Goal: Transaction & Acquisition: Purchase product/service

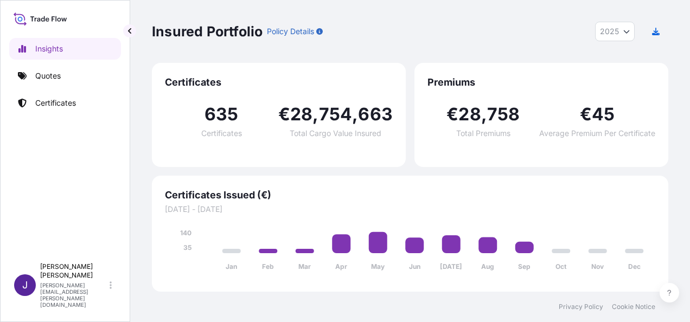
select select "2025"
click at [73, 78] on link "Quotes" at bounding box center [65, 76] width 112 height 22
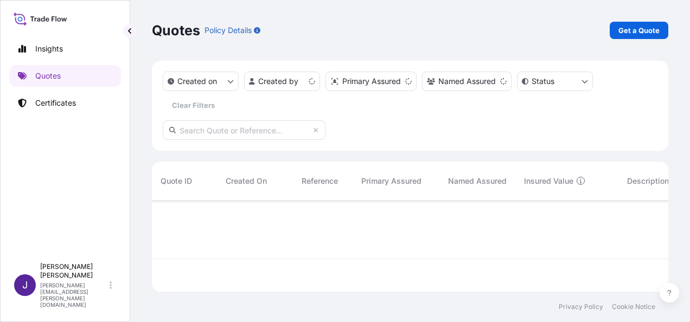
scroll to position [89, 508]
click at [652, 28] on p "Get a Quote" at bounding box center [638, 30] width 41 height 11
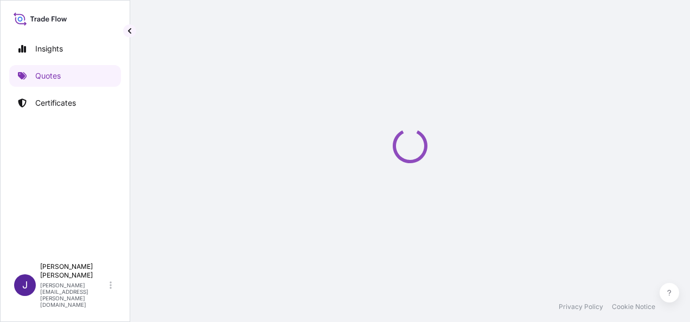
select select "Sea"
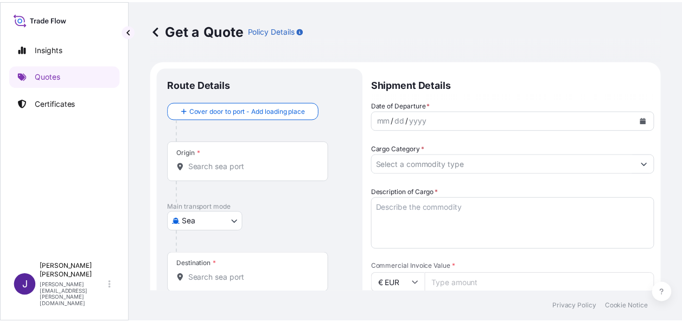
scroll to position [17, 0]
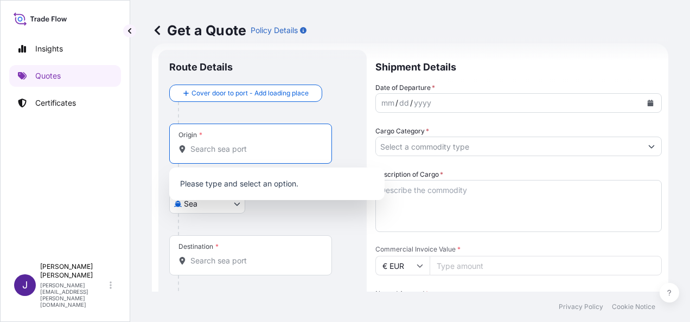
click at [237, 150] on input "Origin *" at bounding box center [254, 149] width 128 height 11
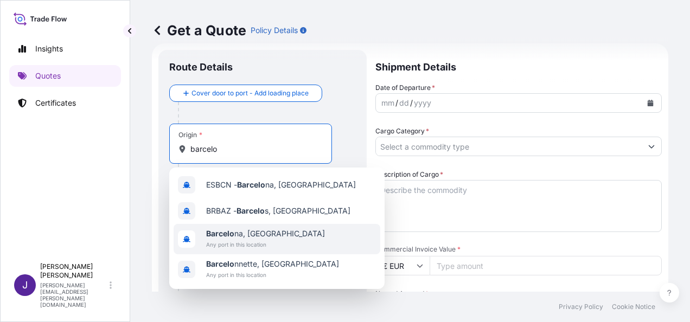
click at [238, 233] on span "Barcelo na, [GEOGRAPHIC_DATA]" at bounding box center [265, 233] width 119 height 11
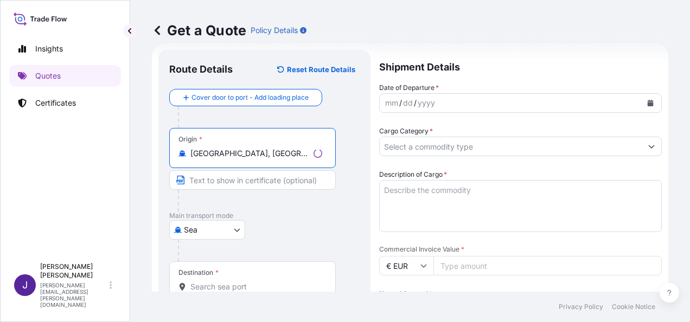
type input "[GEOGRAPHIC_DATA], [GEOGRAPHIC_DATA]"
click at [232, 282] on input "Destination *" at bounding box center [256, 286] width 132 height 11
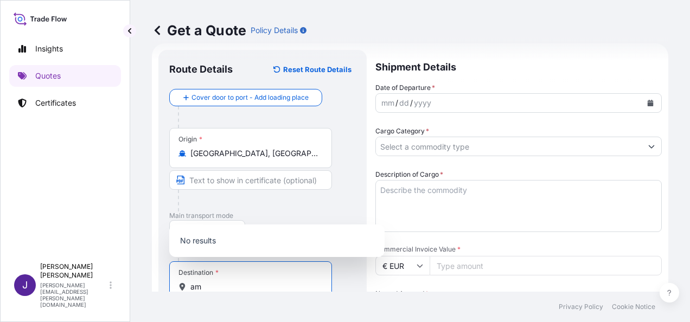
type input "a"
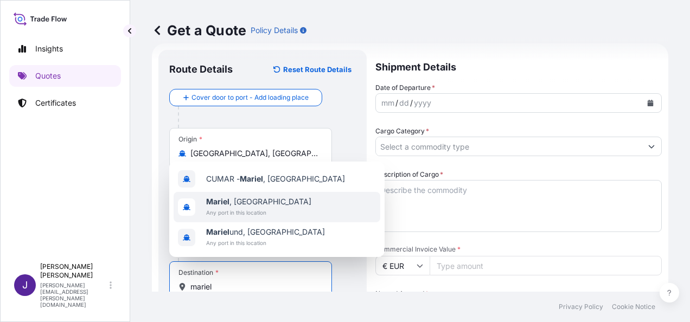
click at [233, 205] on span "Mariel , [GEOGRAPHIC_DATA]" at bounding box center [258, 201] width 105 height 11
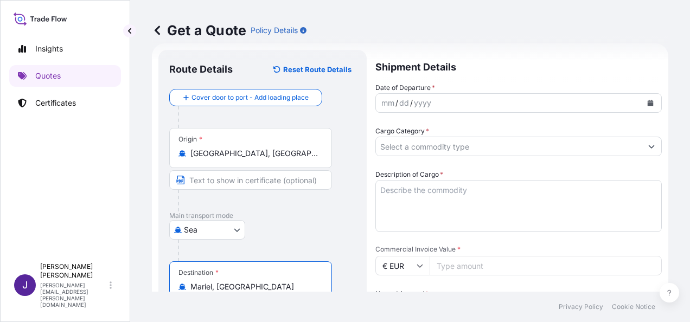
type input "Mariel, [GEOGRAPHIC_DATA]"
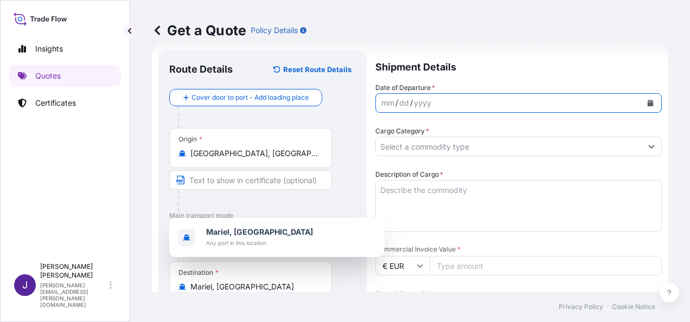
click at [647, 104] on icon "Calendar" at bounding box center [650, 103] width 7 height 7
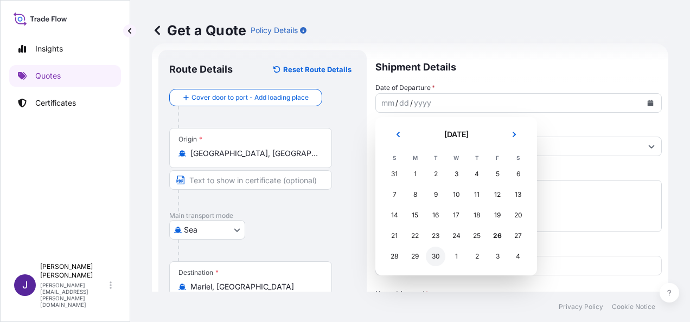
click at [436, 256] on div "30" at bounding box center [436, 257] width 20 height 20
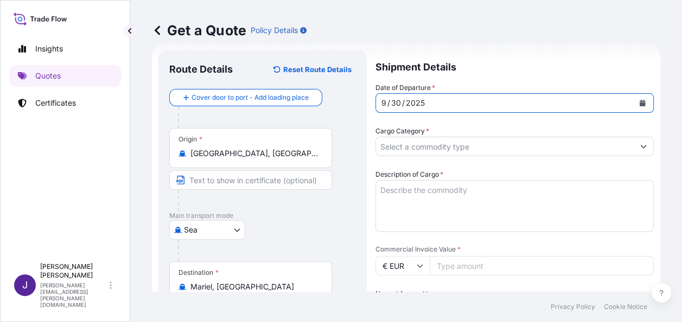
drag, startPoint x: 446, startPoint y: 143, endPoint x: 447, endPoint y: 149, distance: 5.5
click at [447, 142] on input "Cargo Category *" at bounding box center [505, 147] width 258 height 20
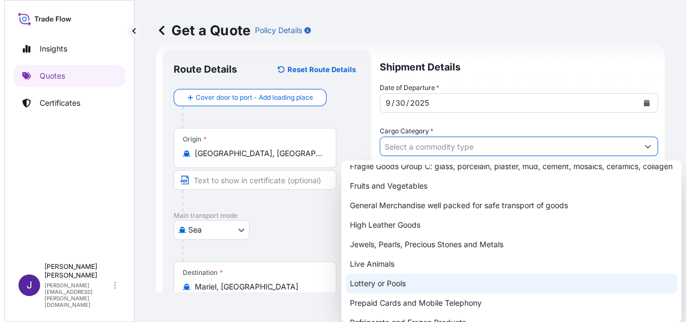
scroll to position [134, 0]
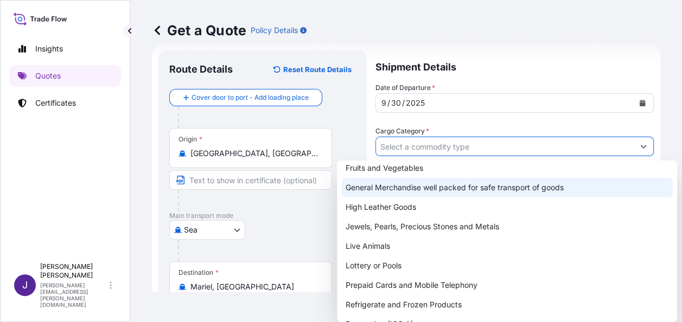
click at [455, 185] on div "General Merchandise well packed for safe transport of goods" at bounding box center [506, 188] width 331 height 20
type input "General Merchandise well packed for safe transport of goods"
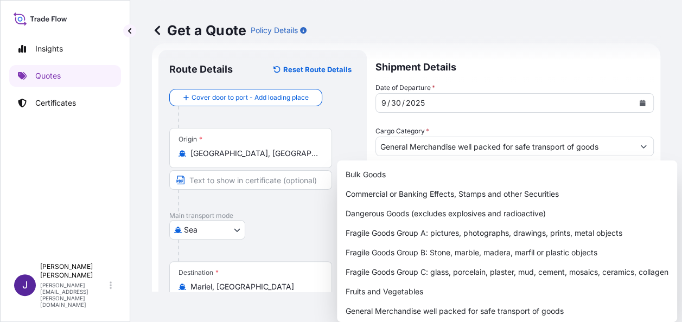
click at [525, 43] on div "Get a Quote Policy Details" at bounding box center [406, 30] width 508 height 61
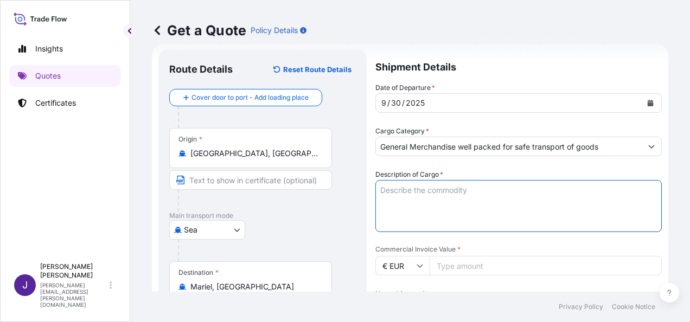
paste textarea "RAYSTON SPRAY FOAM"
type textarea "RAYSTON SPRAY FOAM"
